Goal: Task Accomplishment & Management: Use online tool/utility

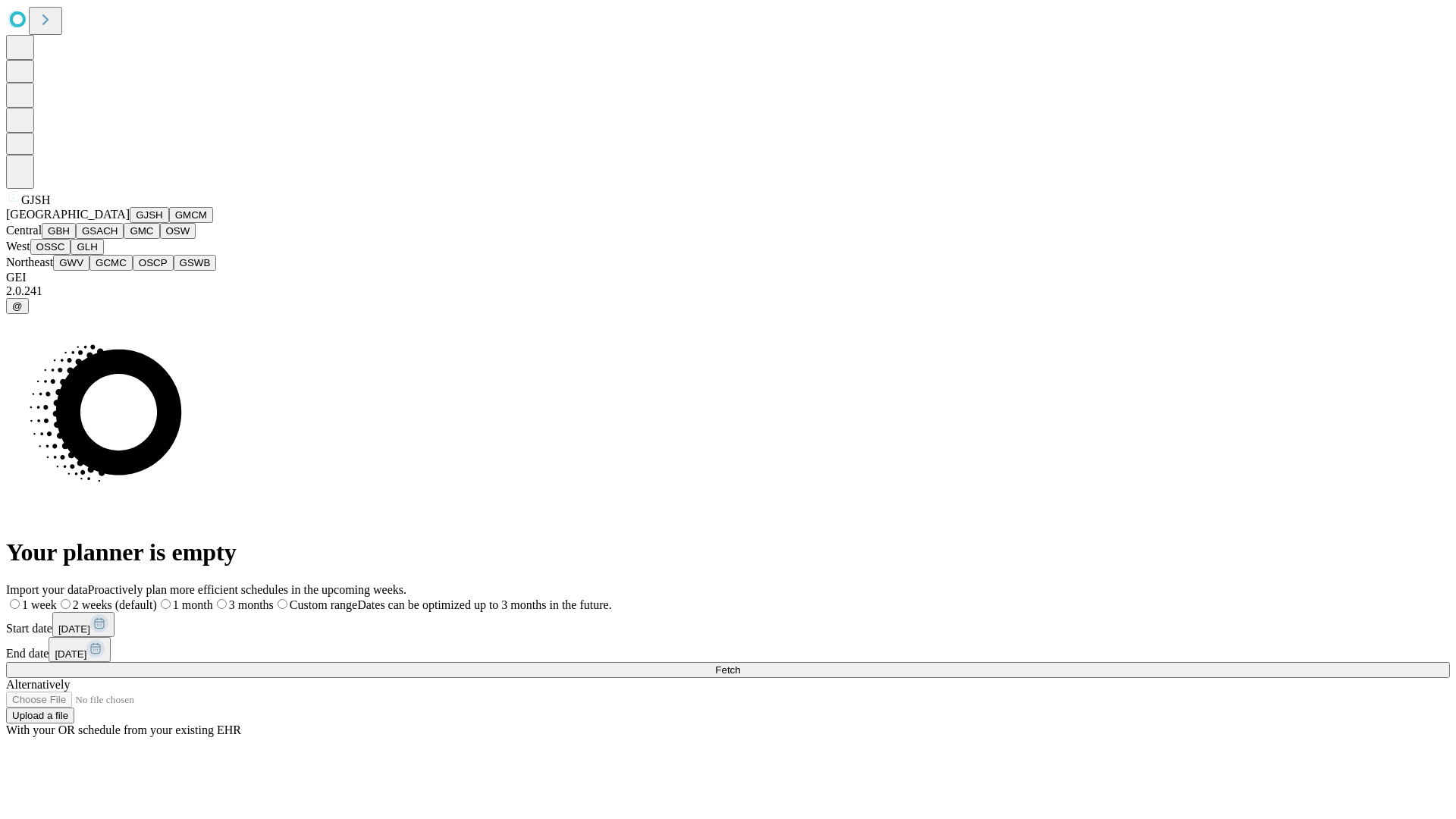
click at [130, 223] on button "GJSH" at bounding box center [150, 214] width 39 height 16
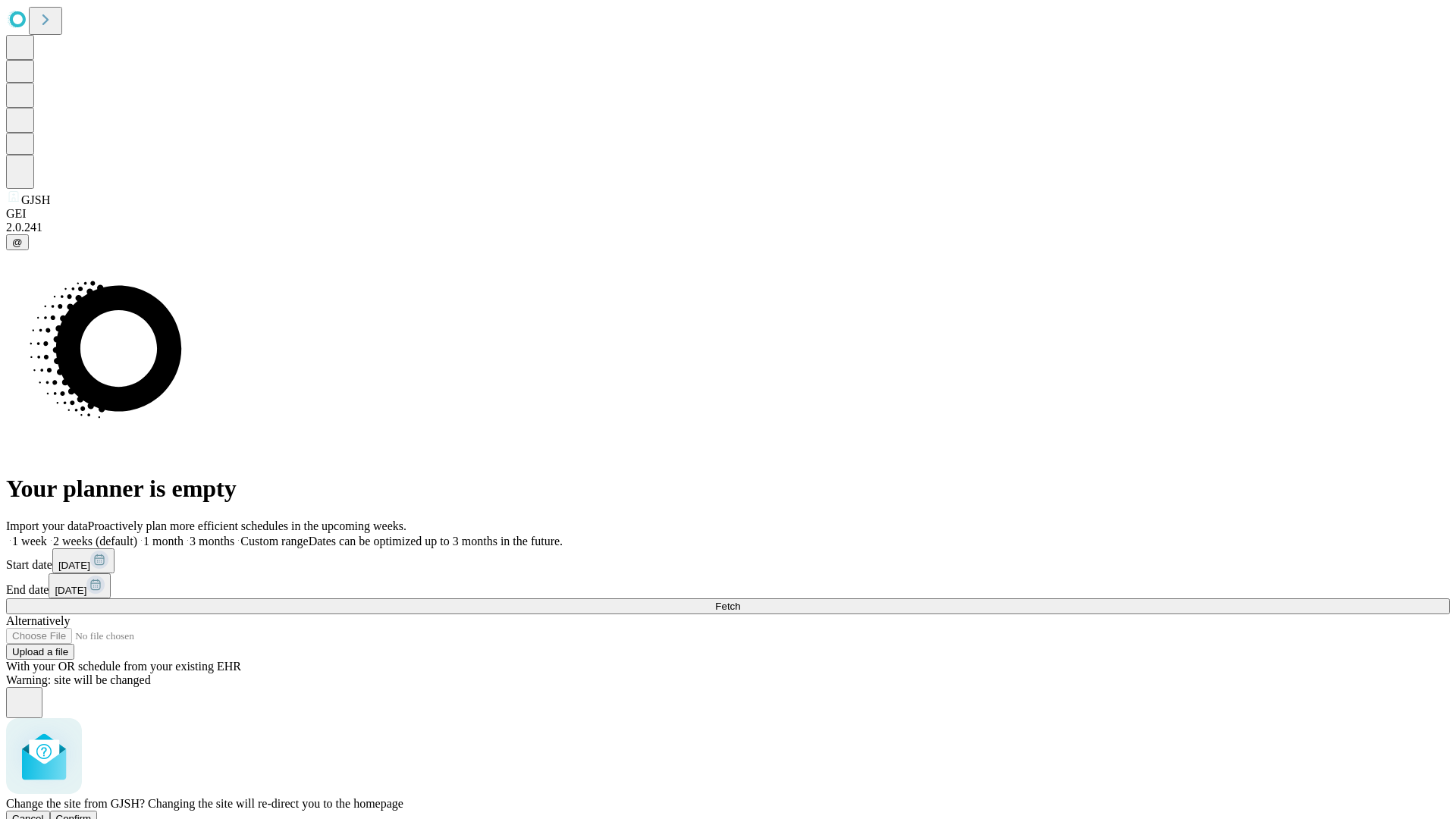
click at [92, 813] on span "Confirm" at bounding box center [74, 819] width 36 height 11
click at [183, 534] on label "1 month" at bounding box center [160, 541] width 46 height 13
click at [740, 601] on span "Fetch" at bounding box center [727, 607] width 25 height 11
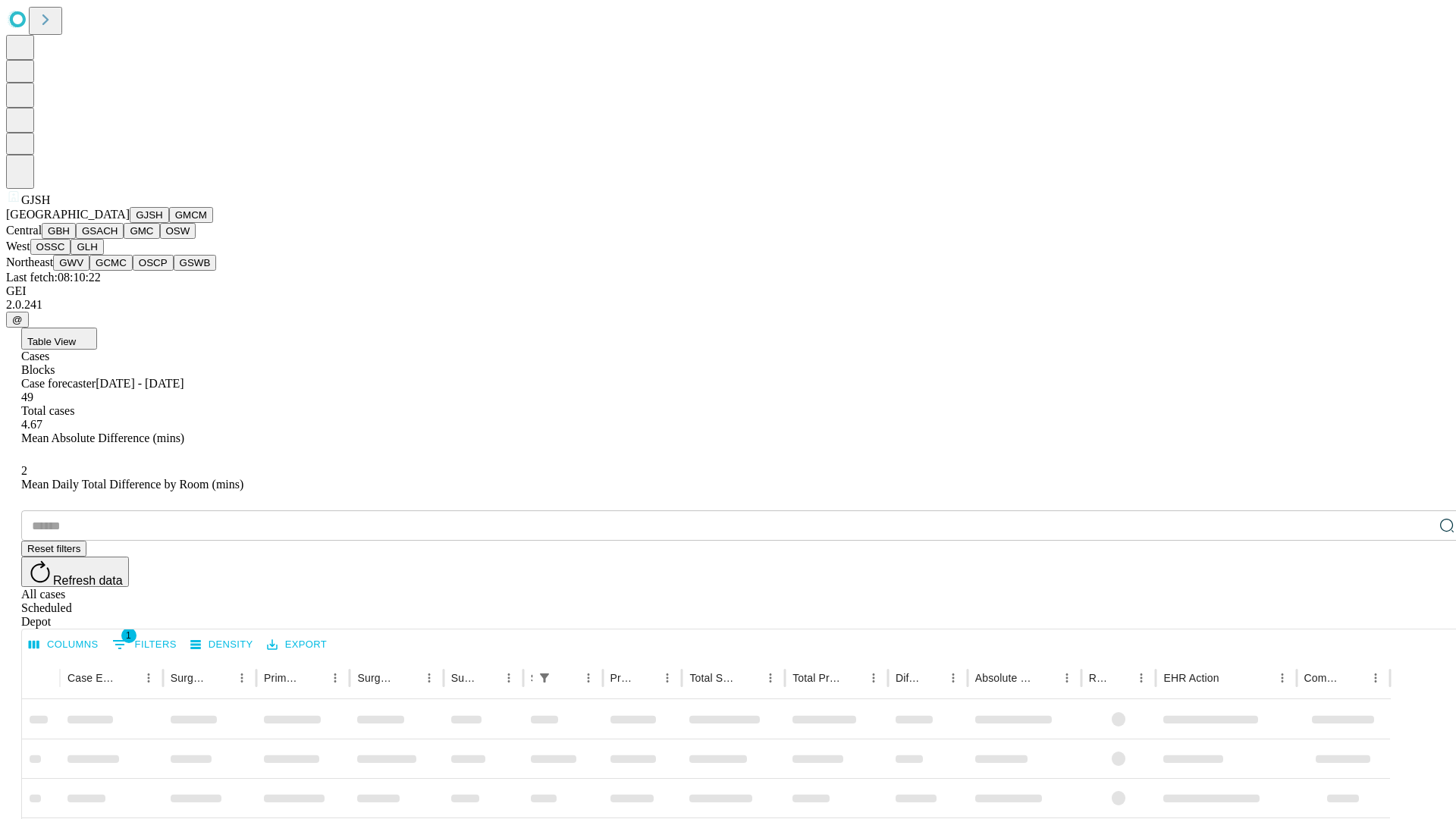
click at [169, 223] on button "GMCM" at bounding box center [191, 214] width 44 height 16
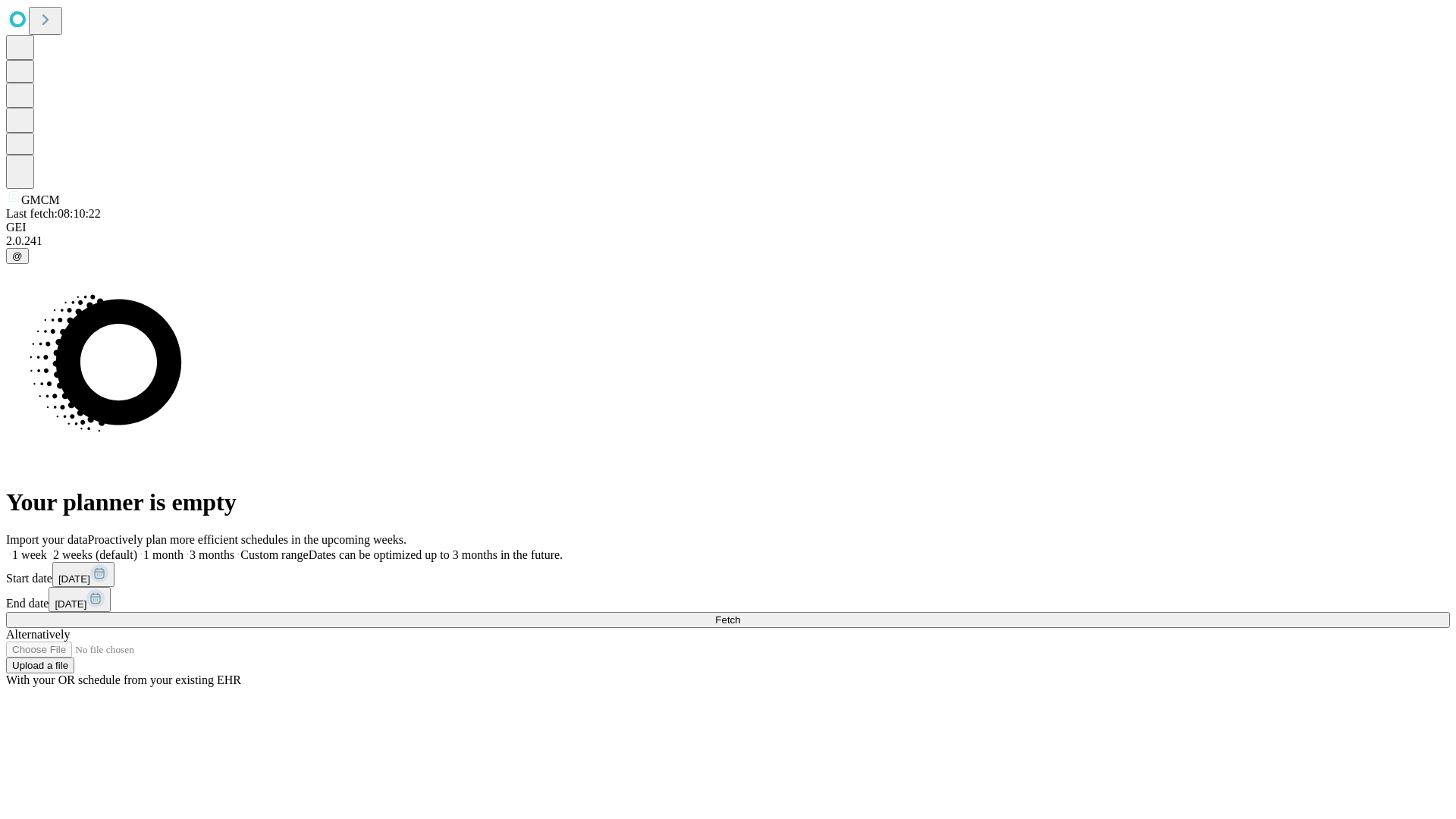
click at [183, 548] on label "1 month" at bounding box center [160, 555] width 46 height 13
click at [740, 614] on span "Fetch" at bounding box center [727, 620] width 25 height 11
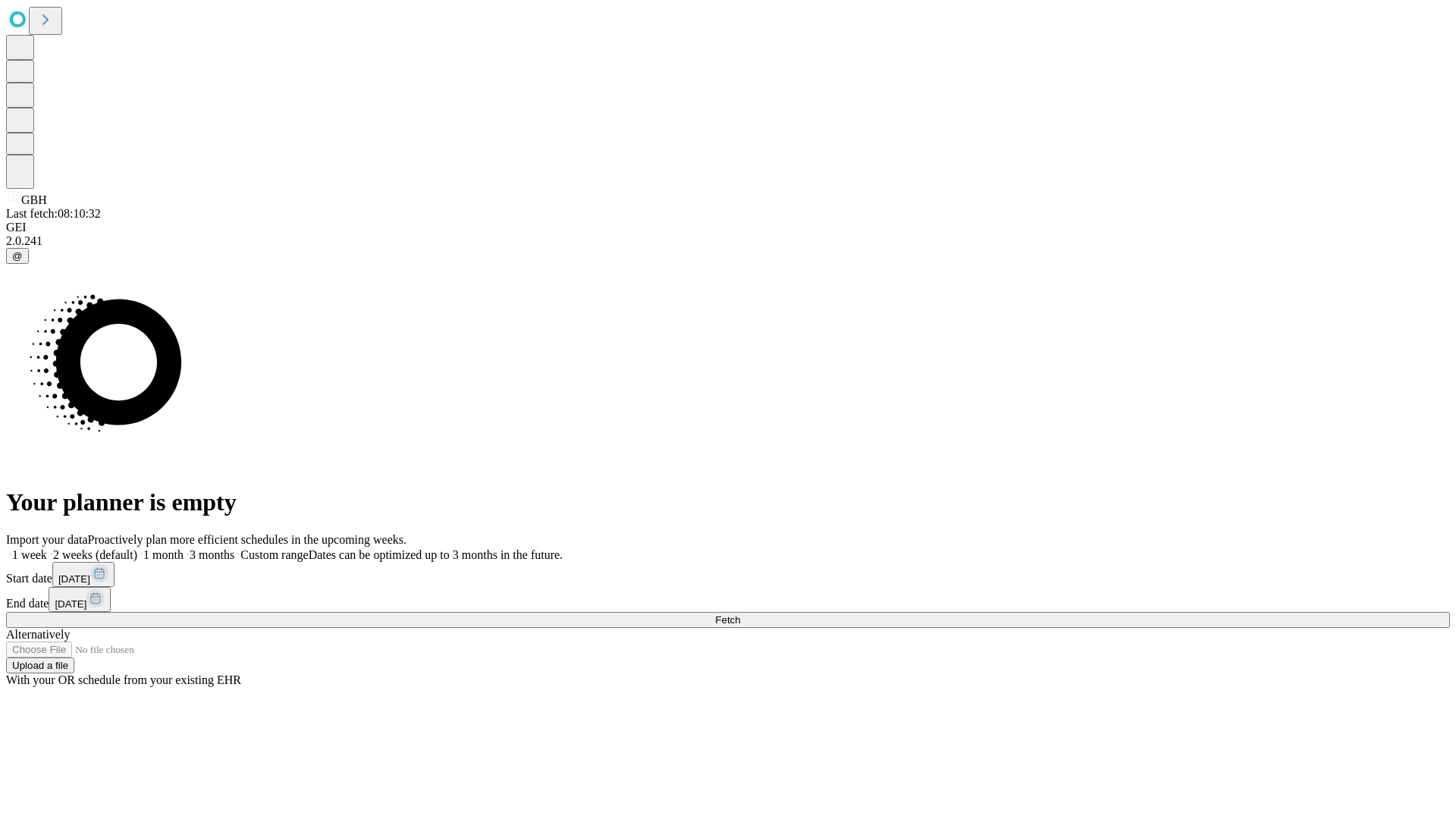
click at [183, 548] on label "1 month" at bounding box center [160, 555] width 46 height 13
click at [740, 614] on span "Fetch" at bounding box center [727, 620] width 25 height 11
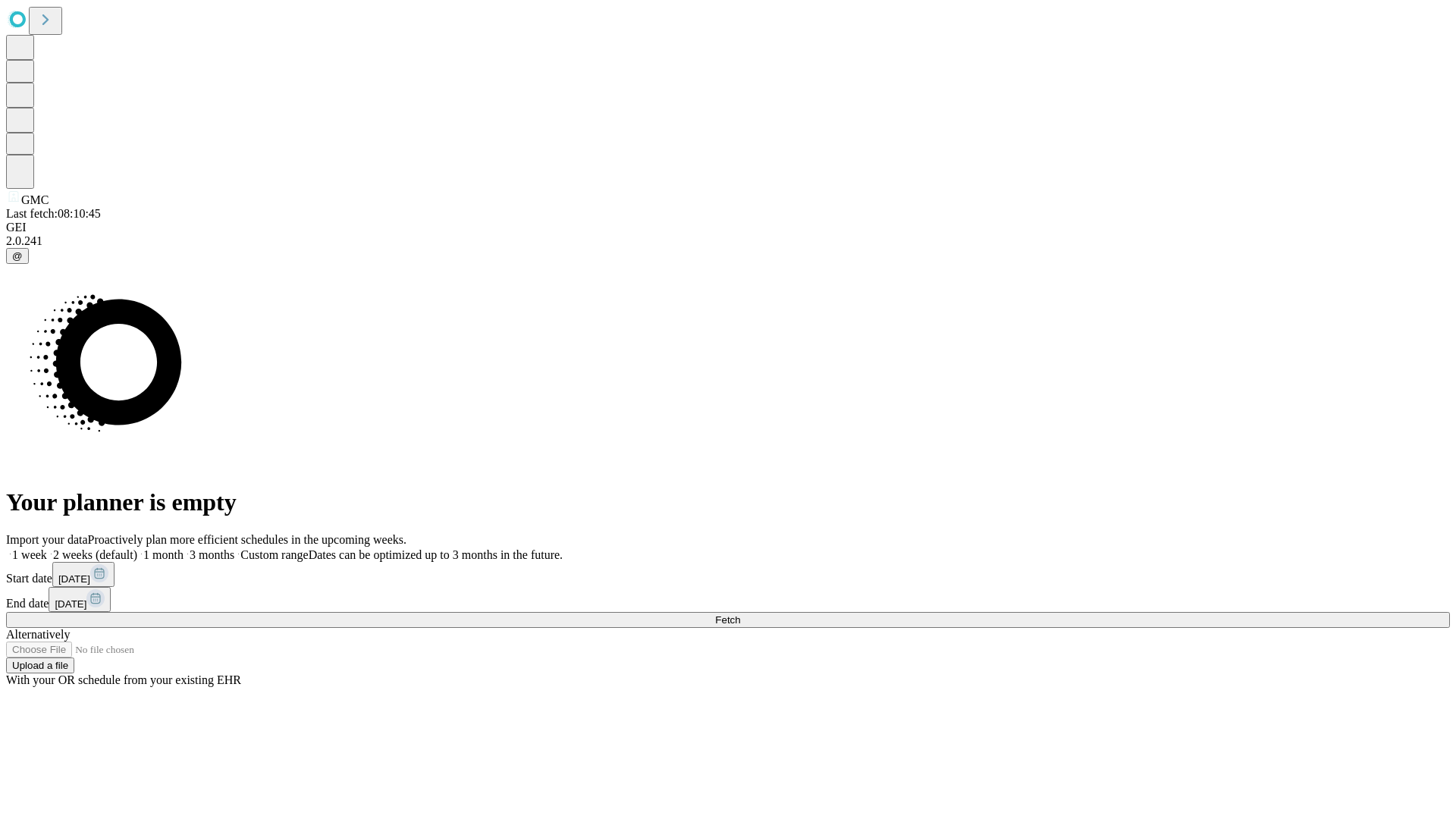
click at [183, 548] on label "1 month" at bounding box center [160, 555] width 46 height 13
click at [740, 614] on span "Fetch" at bounding box center [727, 620] width 25 height 11
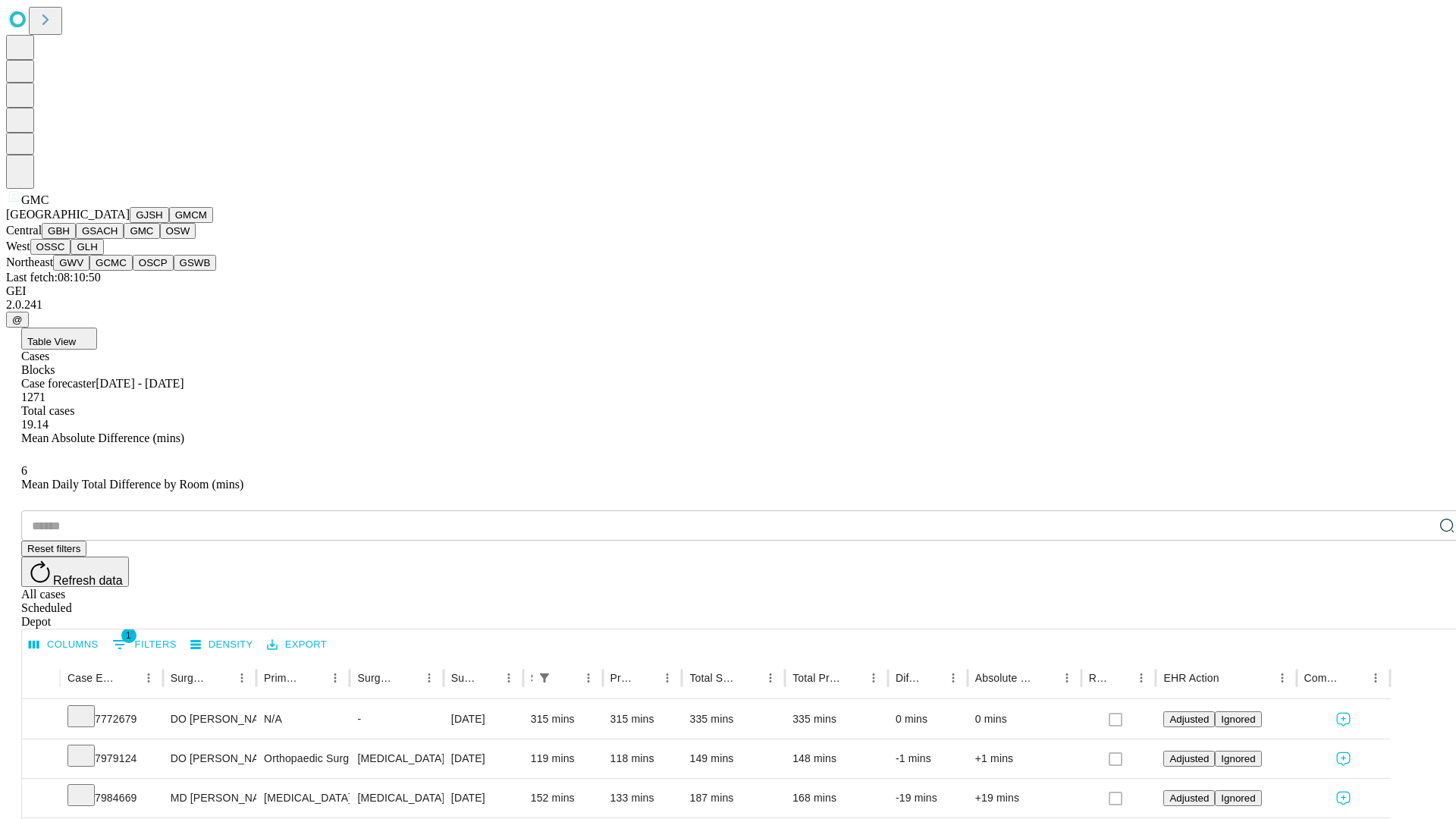
click at [160, 239] on button "OSW" at bounding box center [178, 230] width 36 height 16
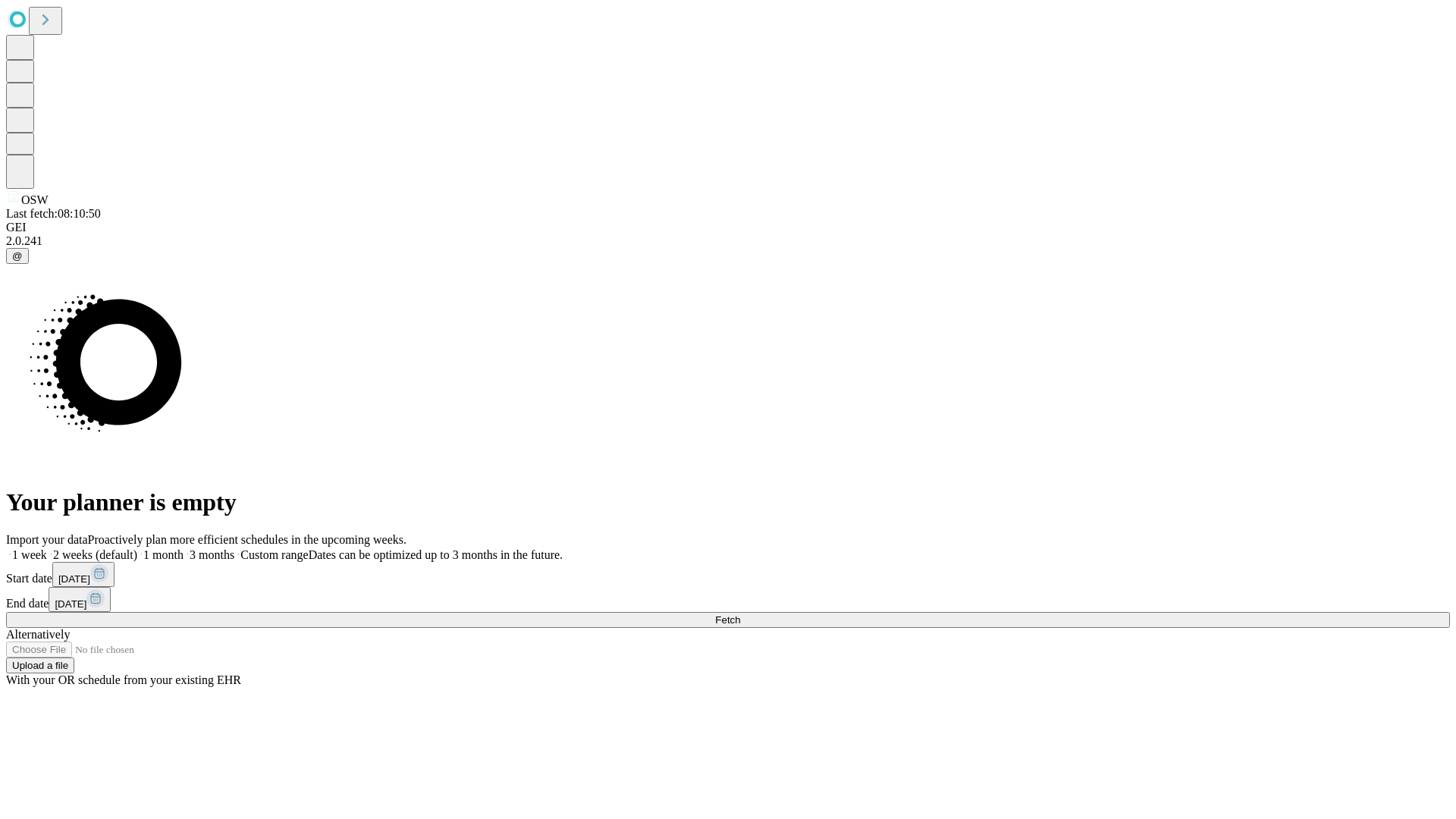
click at [183, 548] on label "1 month" at bounding box center [160, 555] width 46 height 13
click at [740, 614] on span "Fetch" at bounding box center [727, 620] width 25 height 11
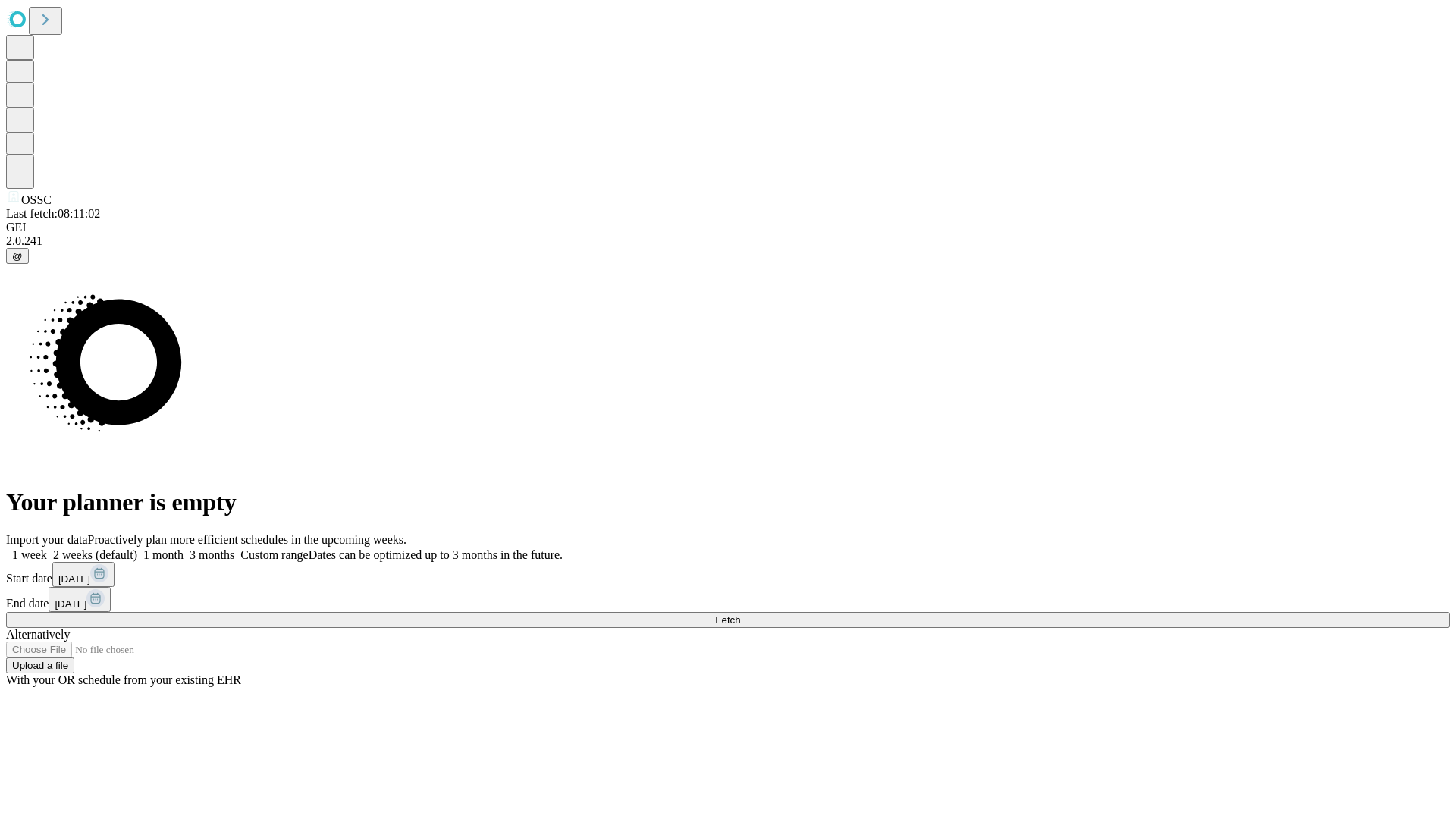
click at [740, 614] on span "Fetch" at bounding box center [727, 620] width 25 height 11
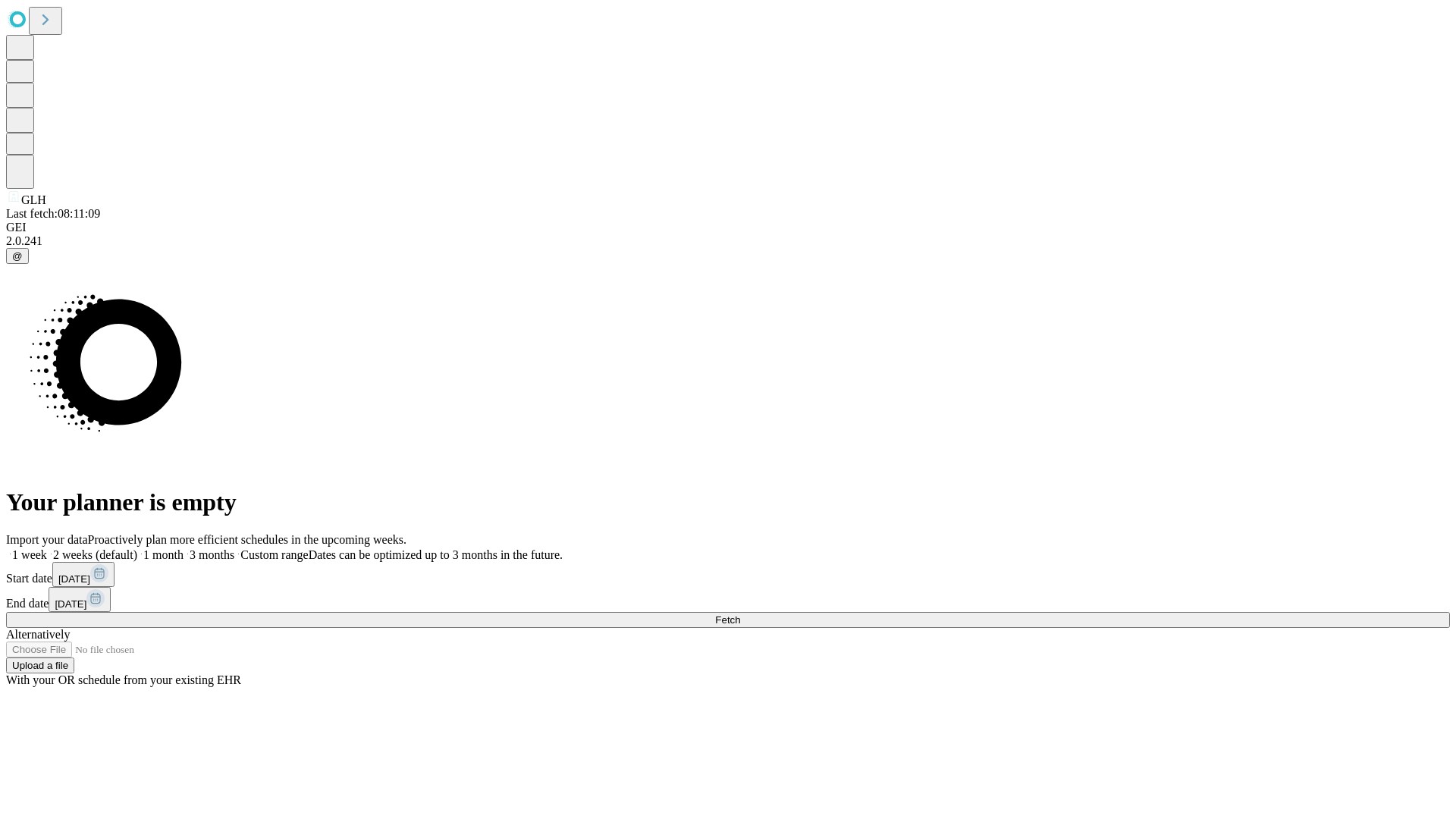
click at [740, 614] on span "Fetch" at bounding box center [727, 620] width 25 height 11
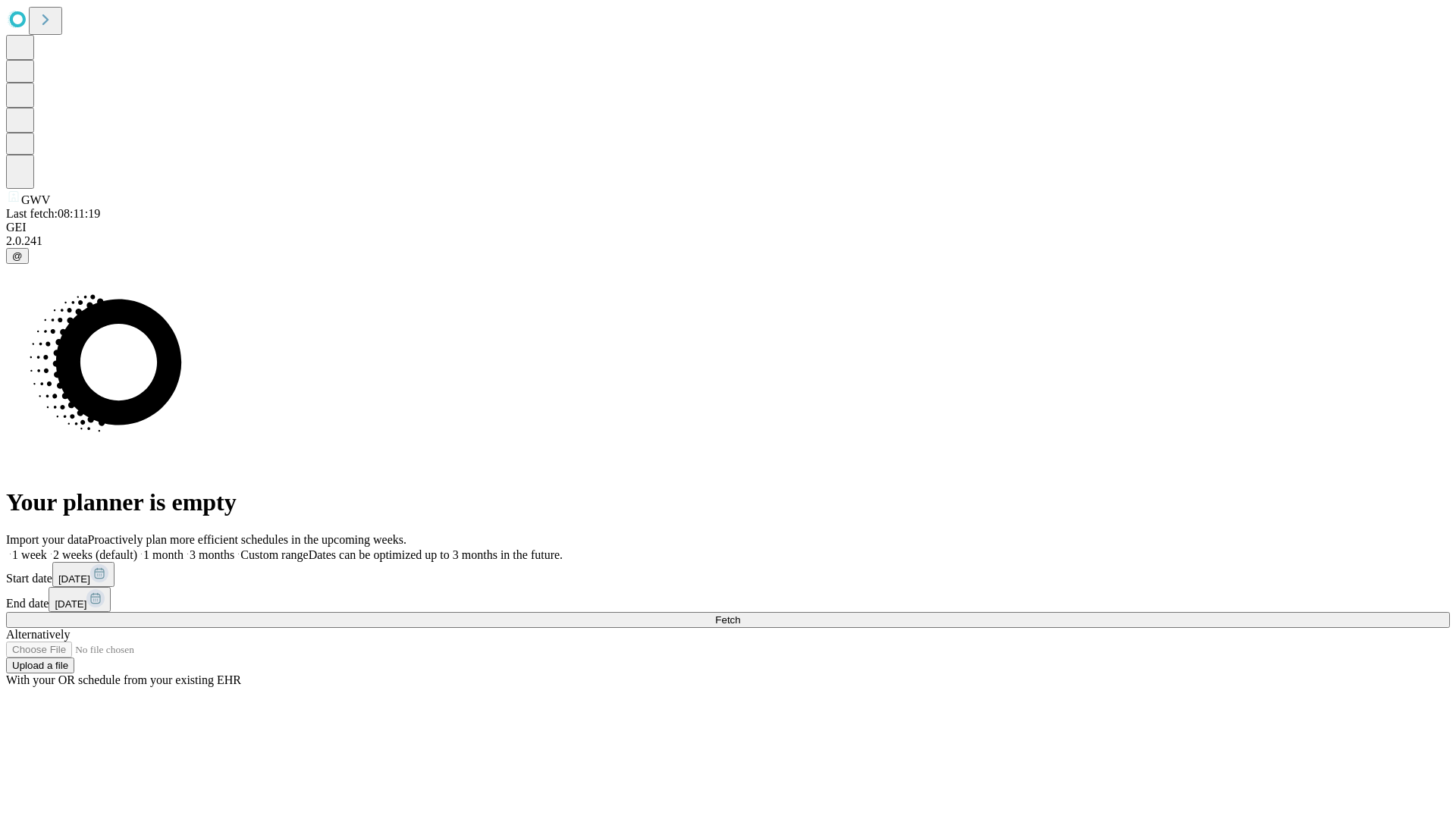
click at [183, 548] on label "1 month" at bounding box center [160, 555] width 46 height 13
click at [740, 614] on span "Fetch" at bounding box center [727, 620] width 25 height 11
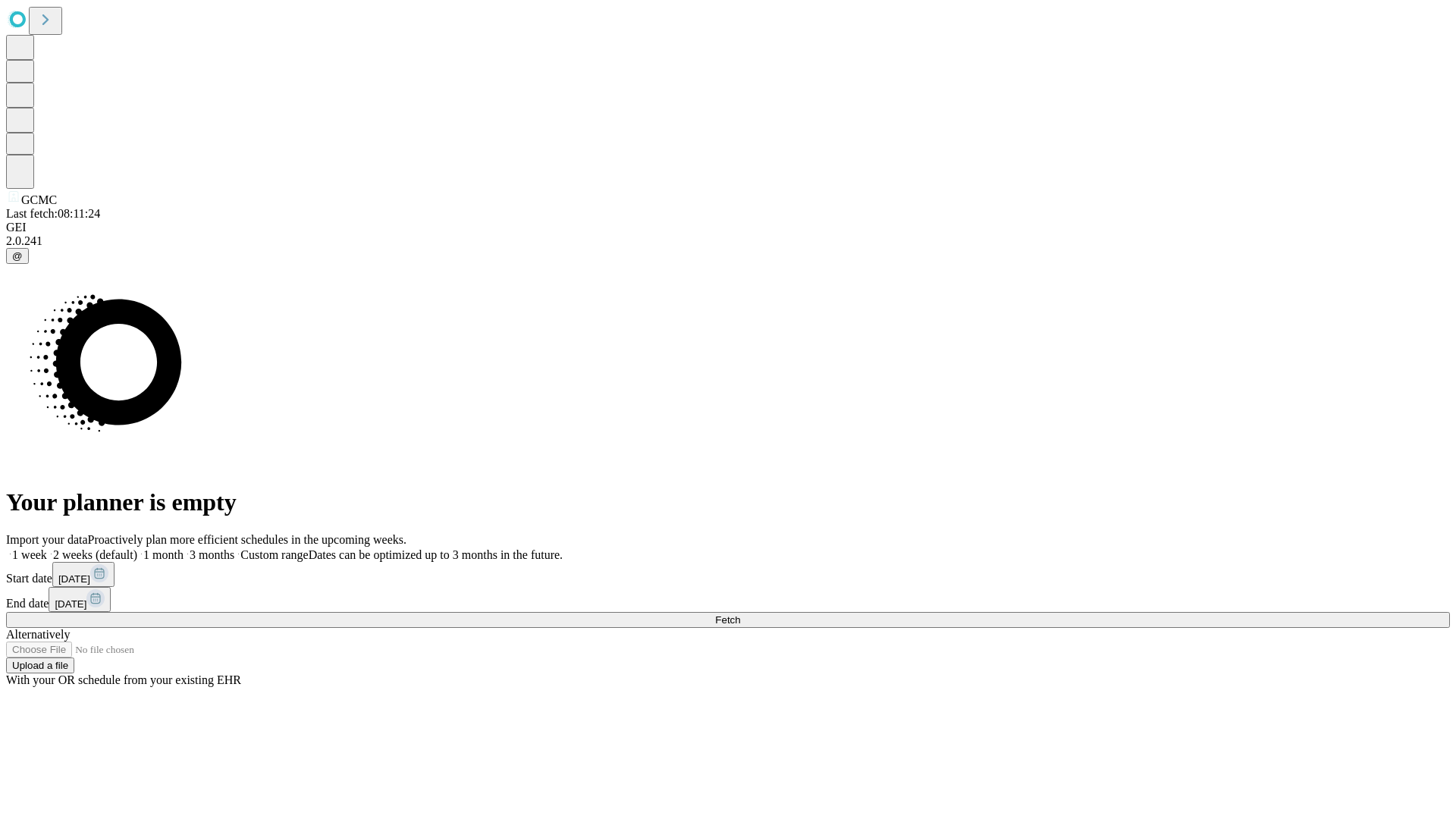
click at [183, 548] on label "1 month" at bounding box center [160, 555] width 46 height 13
click at [740, 614] on span "Fetch" at bounding box center [727, 620] width 25 height 11
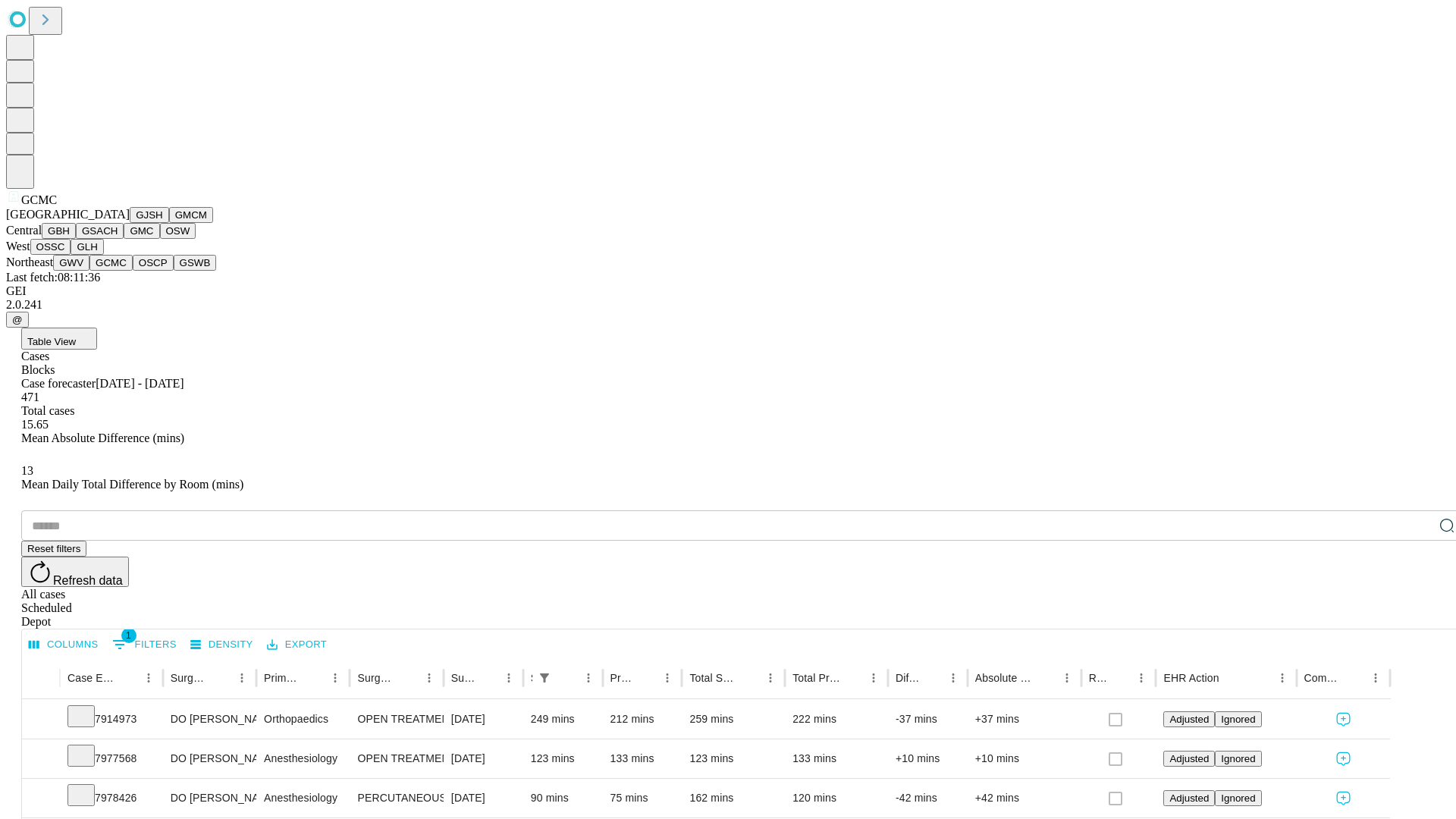
click at [133, 271] on button "OSCP" at bounding box center [153, 262] width 41 height 16
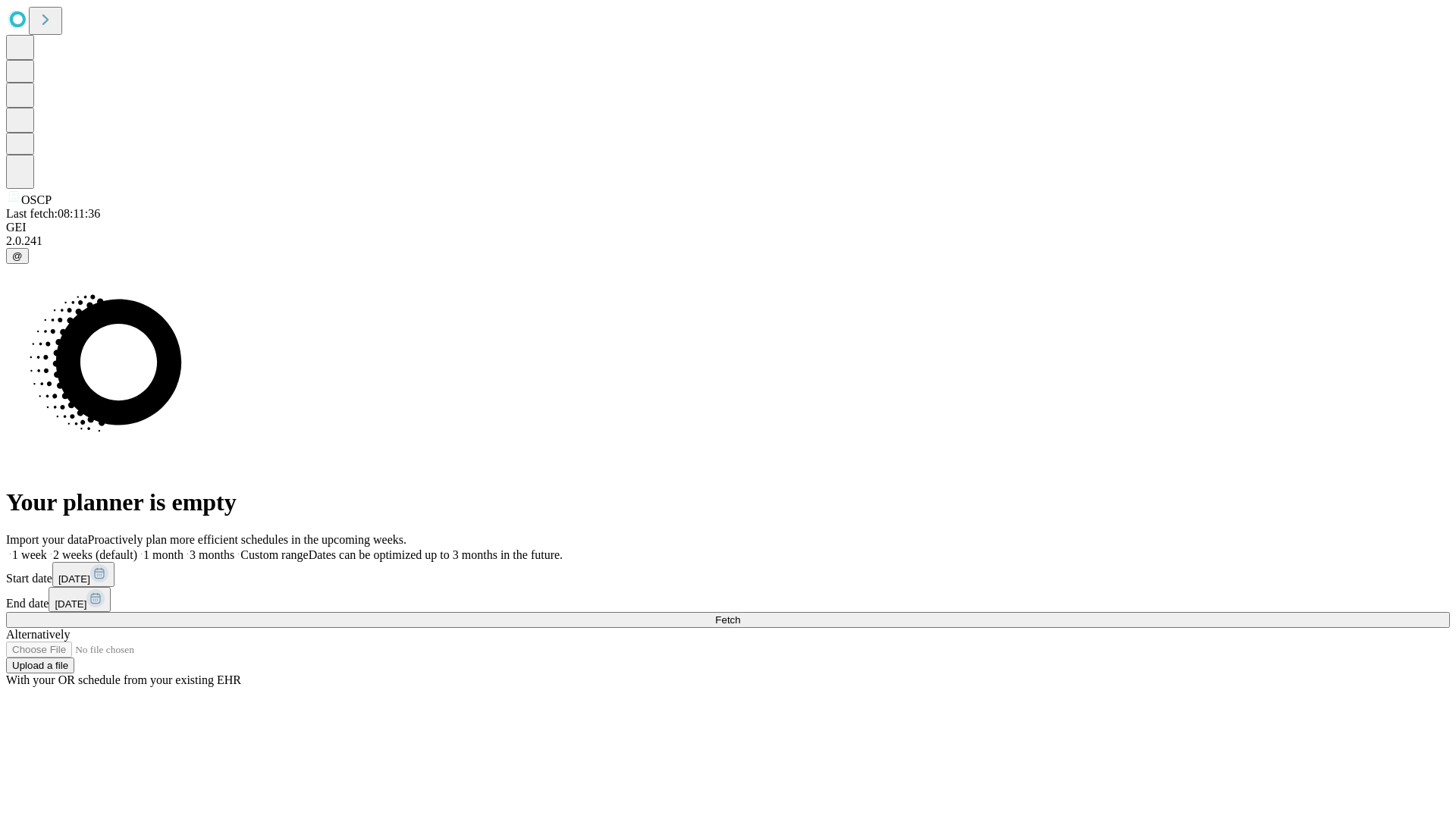
click at [183, 548] on label "1 month" at bounding box center [160, 555] width 46 height 13
click at [740, 614] on span "Fetch" at bounding box center [727, 620] width 25 height 11
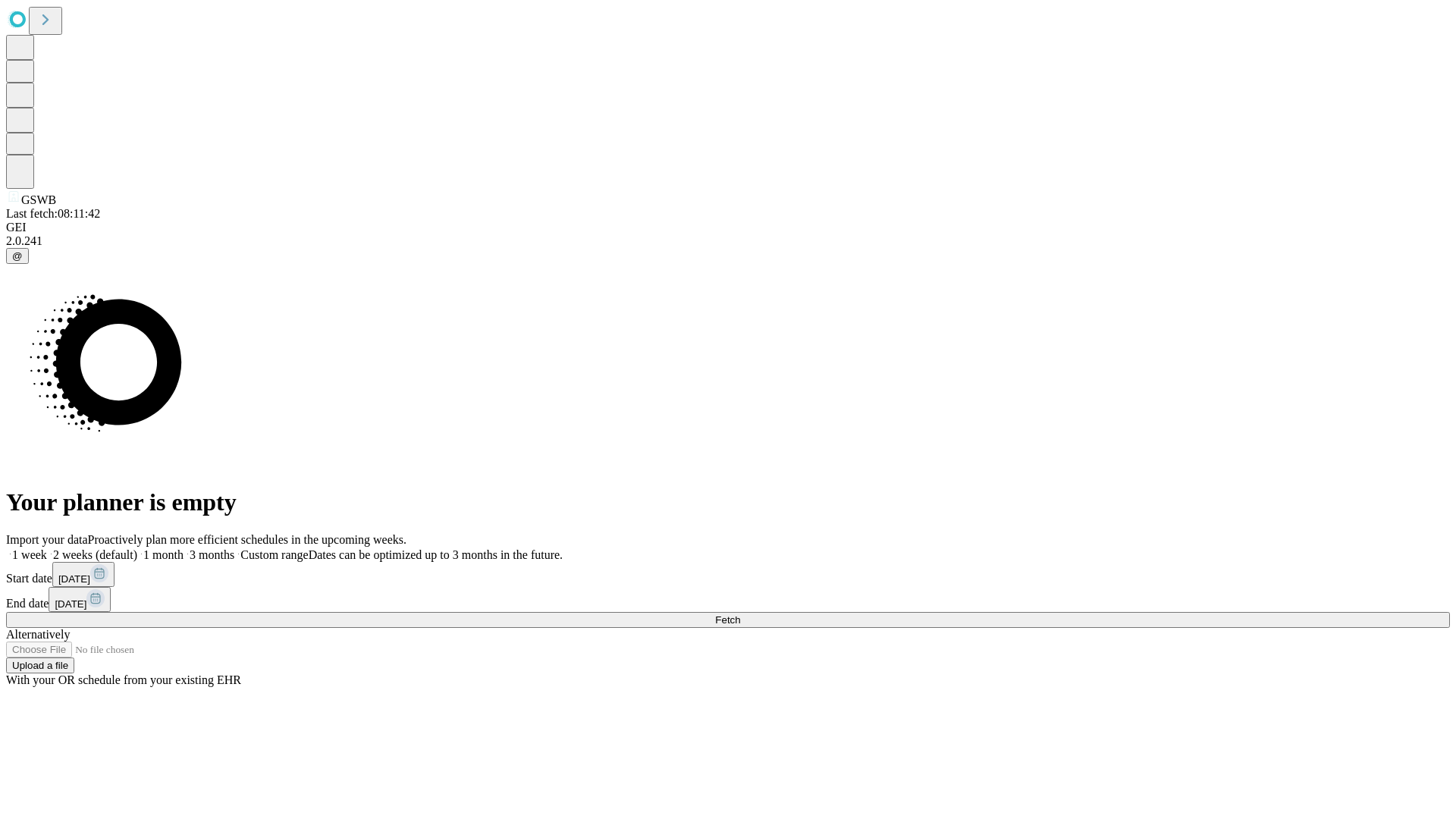
click at [740, 614] on span "Fetch" at bounding box center [727, 620] width 25 height 11
